Goal: Entertainment & Leisure: Consume media (video, audio)

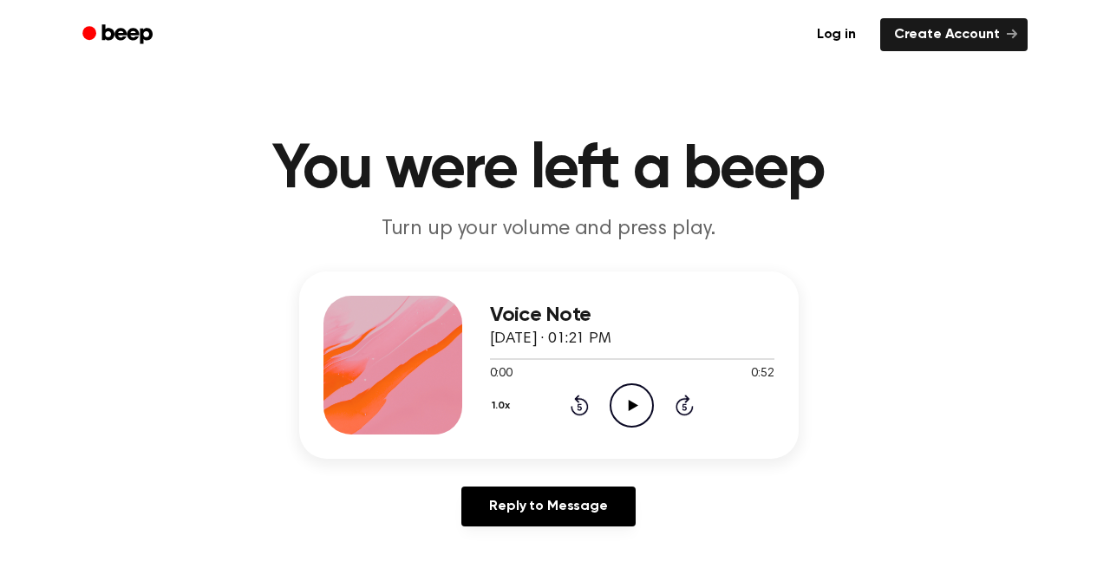
click at [633, 415] on icon "Play Audio" at bounding box center [632, 405] width 44 height 44
click at [638, 409] on icon "Play Audio" at bounding box center [632, 405] width 44 height 44
click at [639, 401] on icon "Play Audio" at bounding box center [632, 405] width 44 height 44
click at [636, 406] on icon "Play Audio" at bounding box center [632, 405] width 44 height 44
click at [624, 404] on icon "Play Audio" at bounding box center [632, 405] width 44 height 44
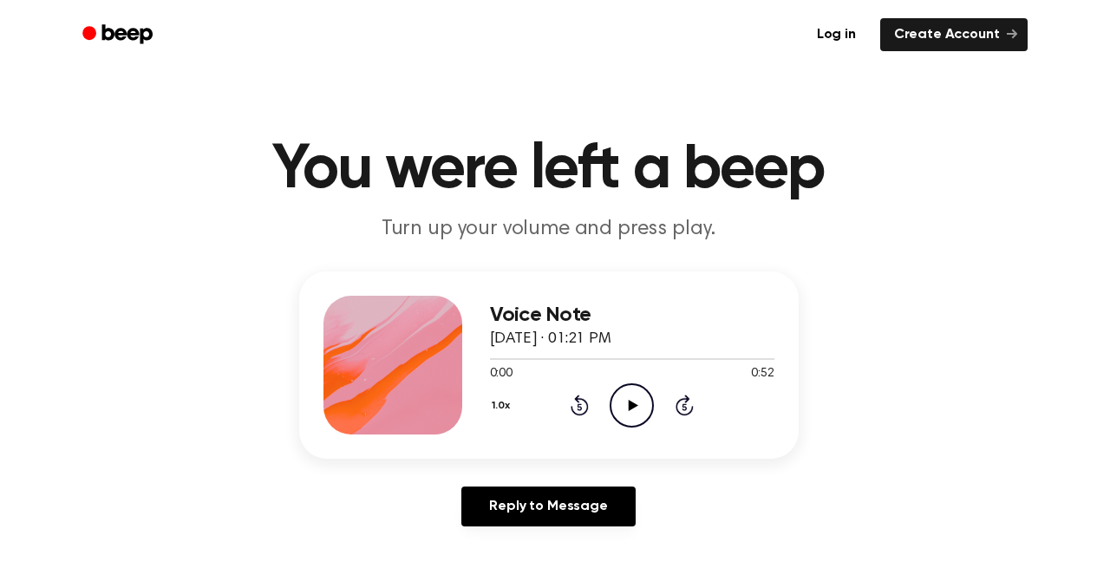
click at [636, 409] on icon "Play Audio" at bounding box center [632, 405] width 44 height 44
click at [627, 403] on icon "Play Audio" at bounding box center [632, 405] width 44 height 44
